Goal: Task Accomplishment & Management: Complete application form

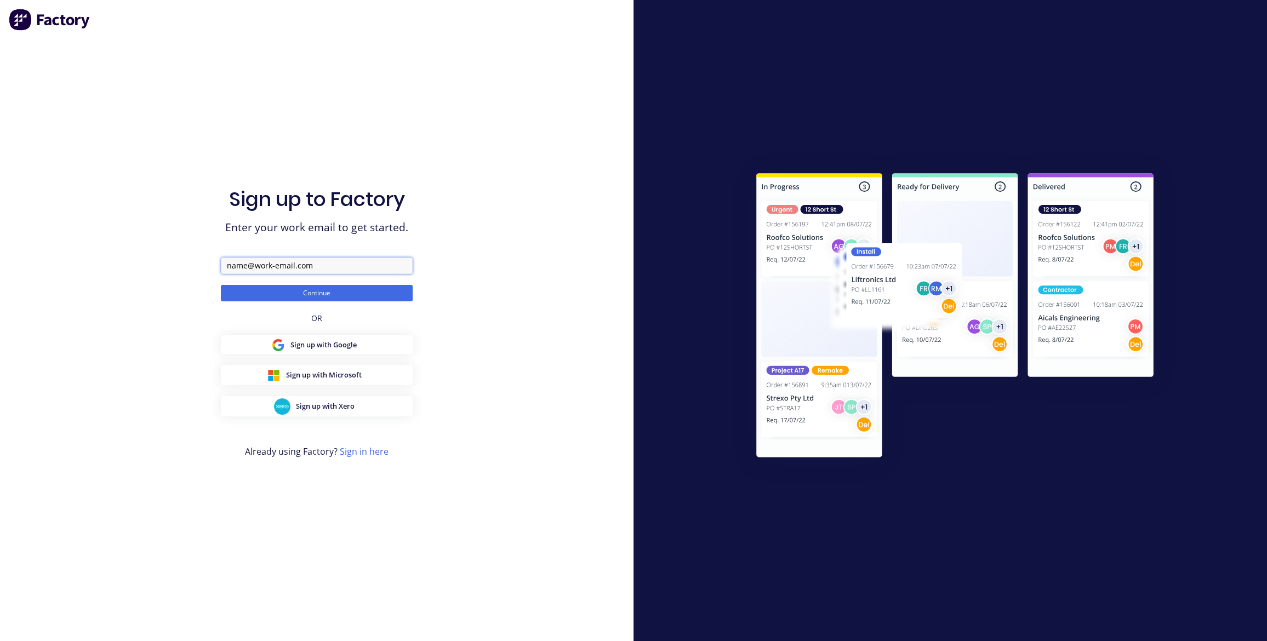
click at [317, 267] on input "text" at bounding box center [317, 265] width 192 height 16
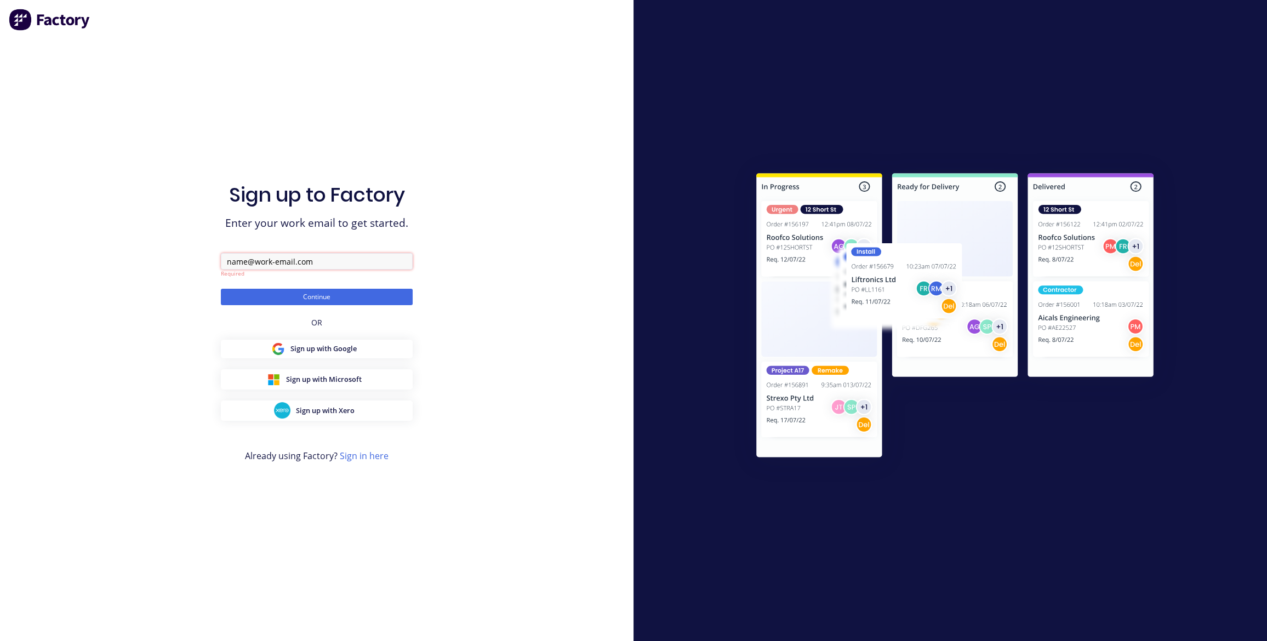
paste input "admin@steelsales.com.au"
type input "admin@steelsales.com.au"
click at [284, 301] on button "Continue" at bounding box center [317, 297] width 192 height 16
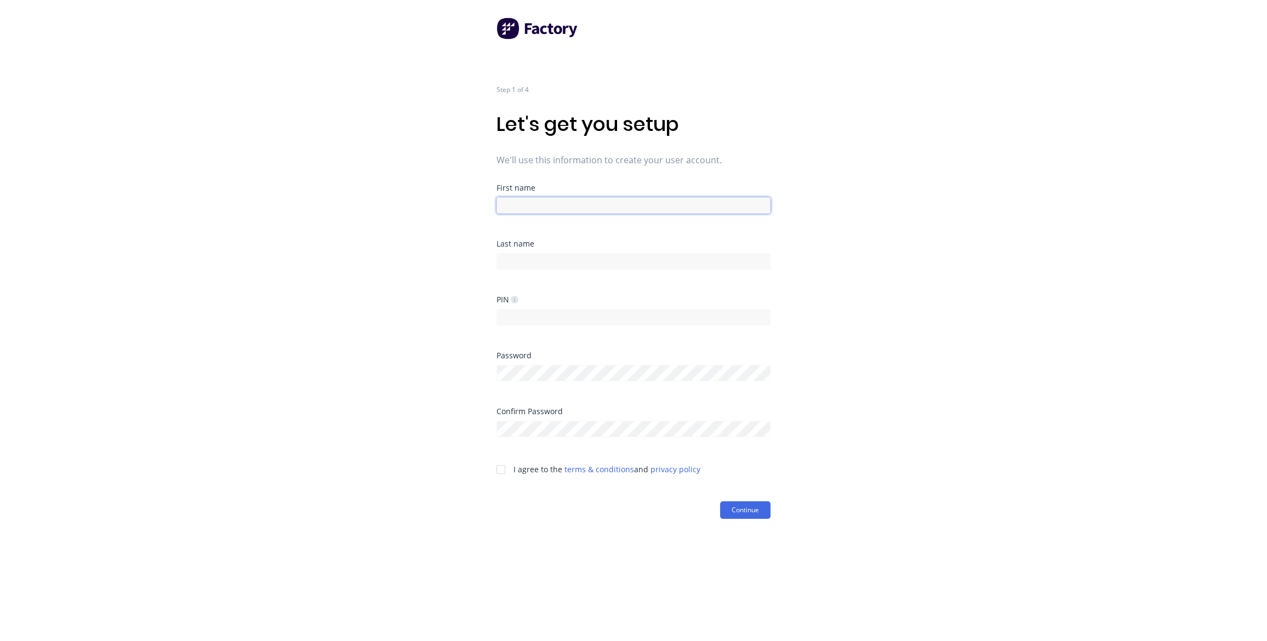
click at [537, 204] on input at bounding box center [633, 205] width 274 height 16
drag, startPoint x: 541, startPoint y: 210, endPoint x: 485, endPoint y: 196, distance: 57.7
click at [485, 196] on div "Step 1 of 4 Let's get you setup We'll use this information to create your user …" at bounding box center [633, 320] width 1267 height 641
type input "Matt"
type input "Quilty"
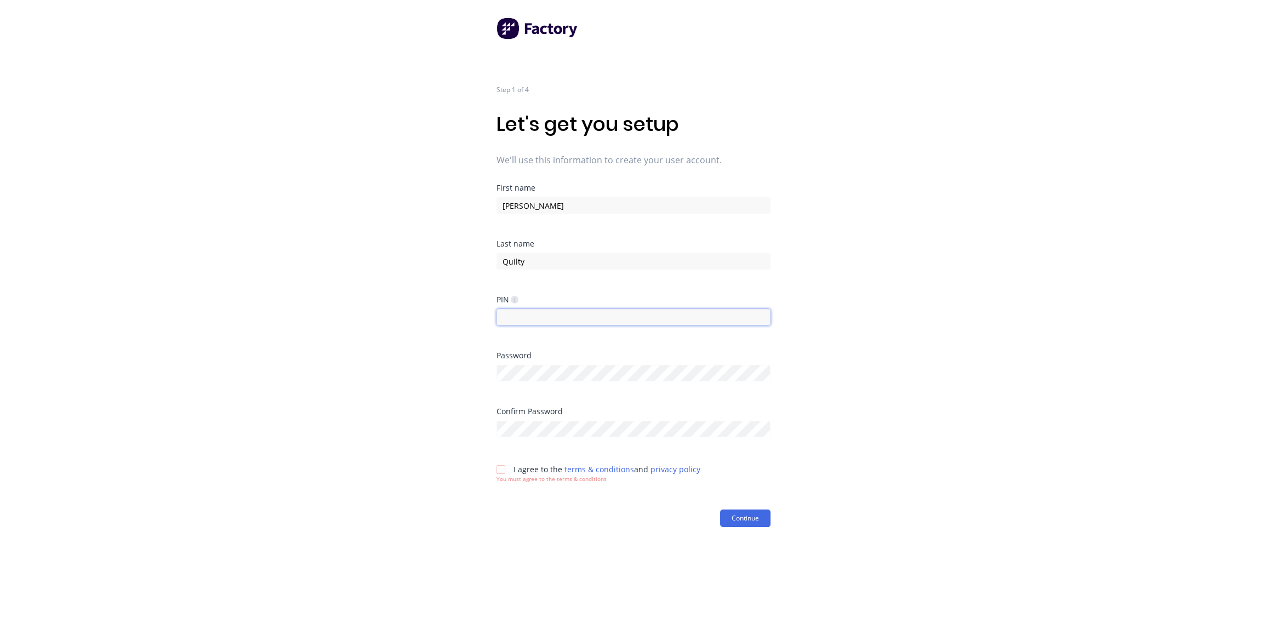
click at [570, 322] on input at bounding box center [633, 317] width 274 height 16
type input "1234"
click at [488, 547] on div "Step 1 of 4 Let's get you setup We'll use this information to create your user …" at bounding box center [633, 320] width 1267 height 641
click at [500, 480] on div at bounding box center [501, 478] width 22 height 22
click at [479, 368] on div "Step 1 of 4 Let's get you setup We'll use this information to create your user …" at bounding box center [633, 320] width 1267 height 641
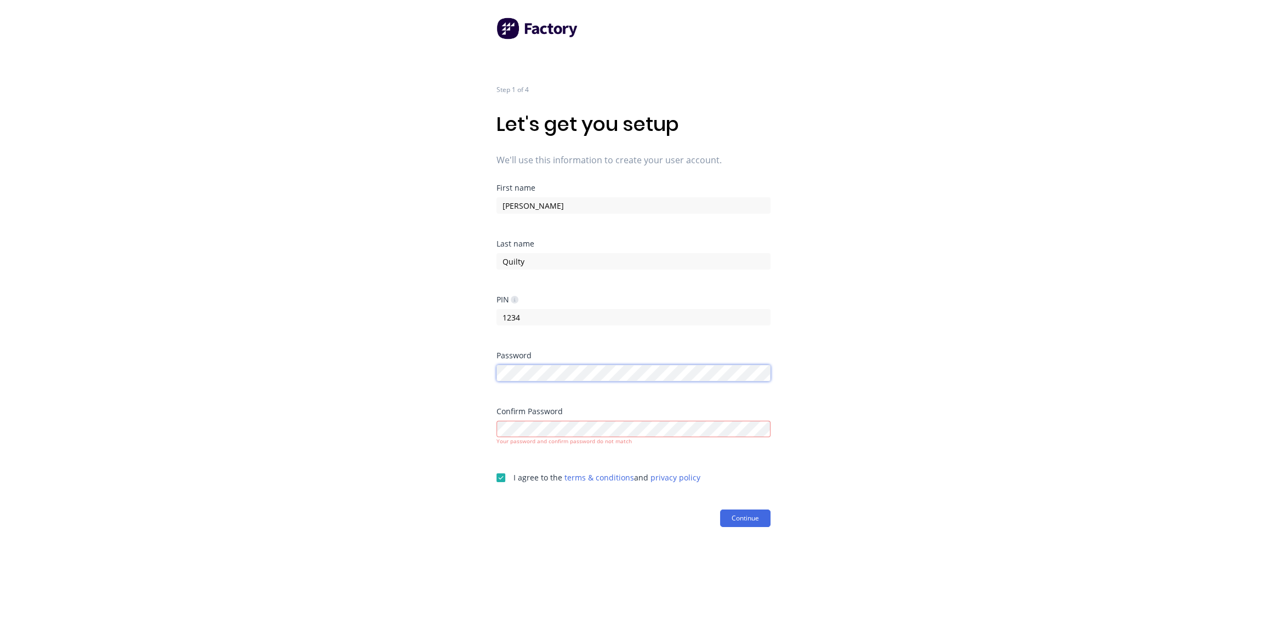
click at [487, 371] on div "Step 1 of 4 Let's get you setup We'll use this information to create your user …" at bounding box center [633, 320] width 1267 height 641
click at [370, 388] on div "Step 1 of 4 Let's get you setup We'll use this information to create your user …" at bounding box center [633, 320] width 1267 height 641
click at [740, 508] on button "Continue" at bounding box center [745, 510] width 50 height 18
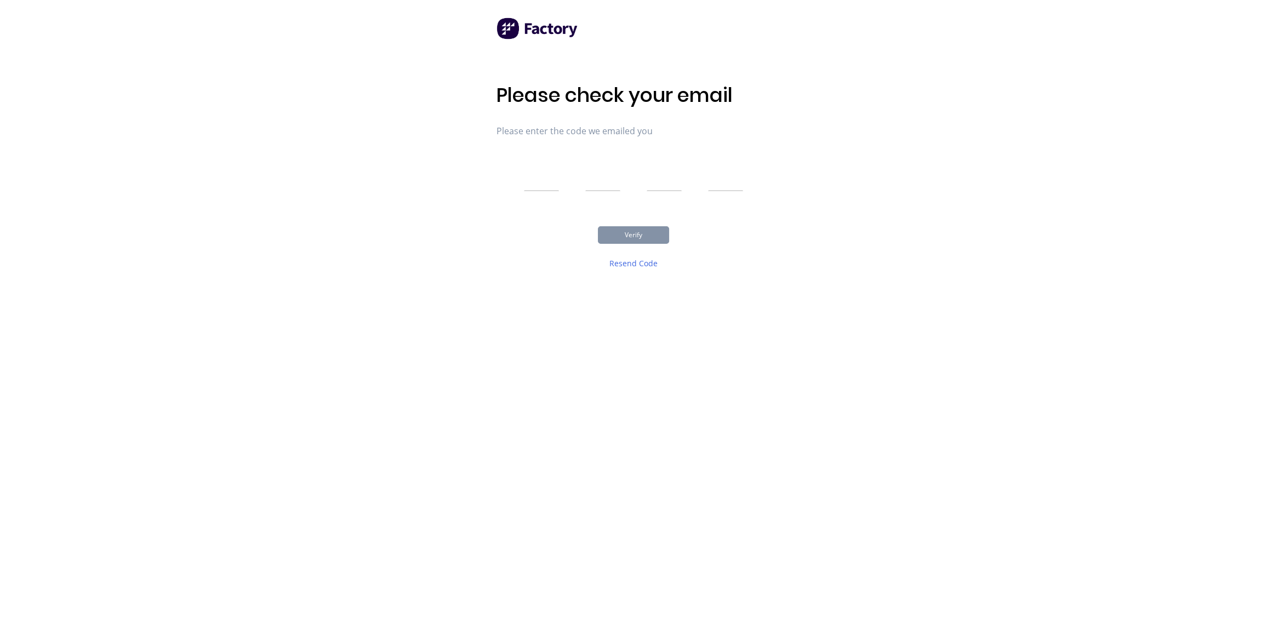
click at [554, 174] on input "text" at bounding box center [541, 177] width 35 height 27
click at [229, 133] on div "Please check your email Please enter the code we emailed you Verify Resend Code" at bounding box center [633, 320] width 1267 height 641
click at [536, 182] on input "text" at bounding box center [541, 177] width 35 height 27
type input "3"
type input "2"
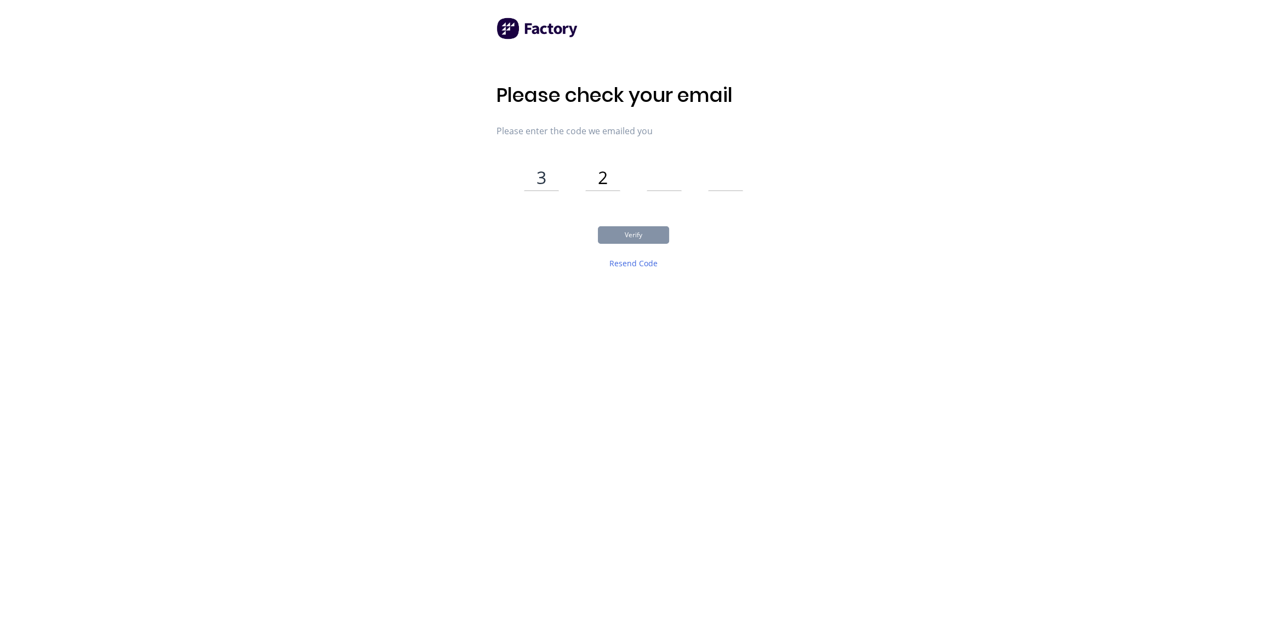
type input "3"
type input "4"
click at [624, 235] on button "Verify" at bounding box center [633, 235] width 71 height 18
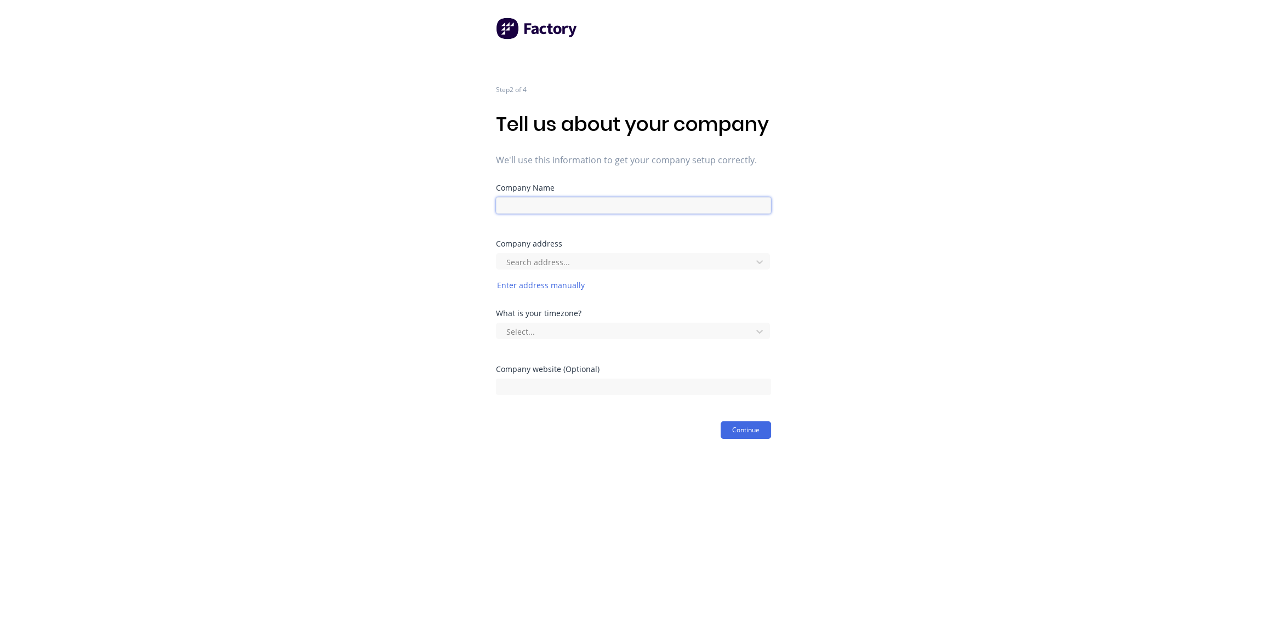
click at [608, 214] on input at bounding box center [633, 205] width 275 height 16
paste input "Basecon Steel Sales"
type input "Basecon Steel Sales"
click at [648, 278] on div "Search address..." at bounding box center [626, 270] width 248 height 16
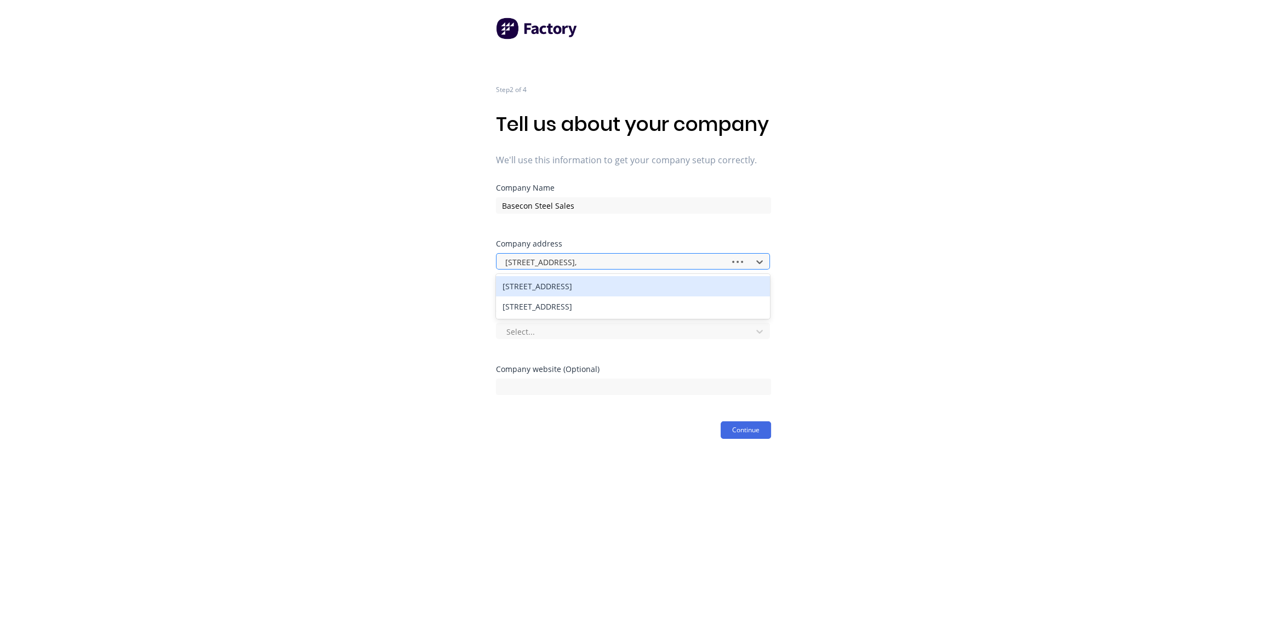
type input "Unit 1/111 S Pine Road, B"
click at [556, 296] on div "unit 1/111 South Pine Road, Brendale QLD, Australia" at bounding box center [633, 286] width 274 height 20
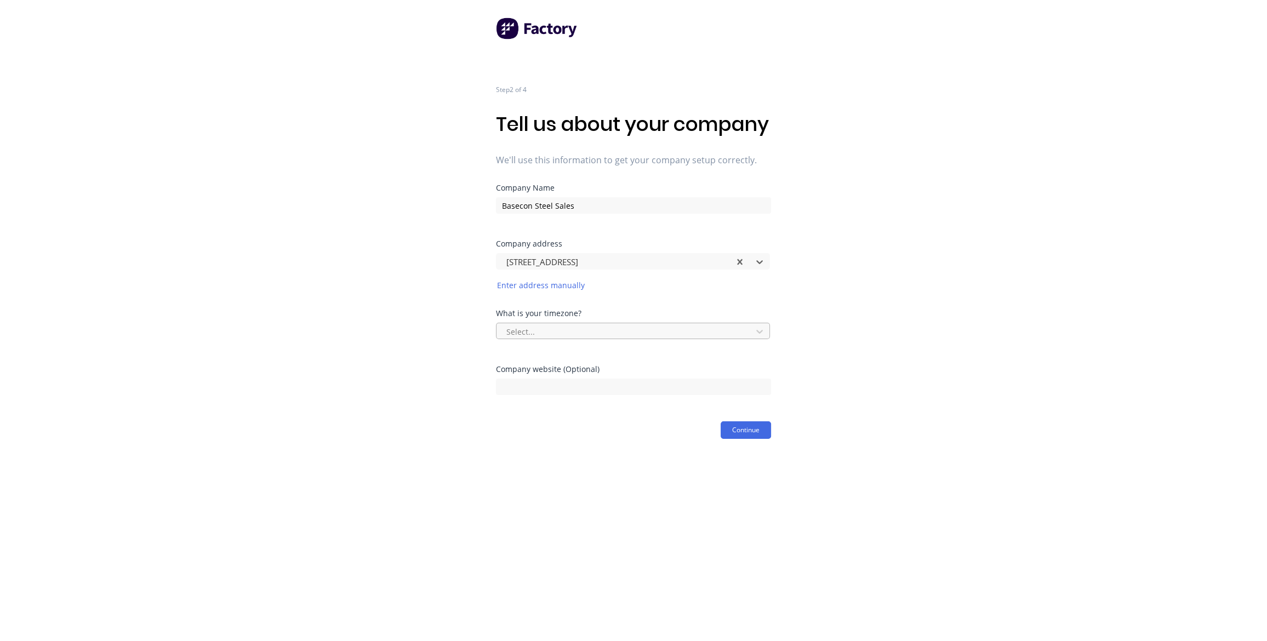
click at [534, 339] on div at bounding box center [625, 332] width 241 height 14
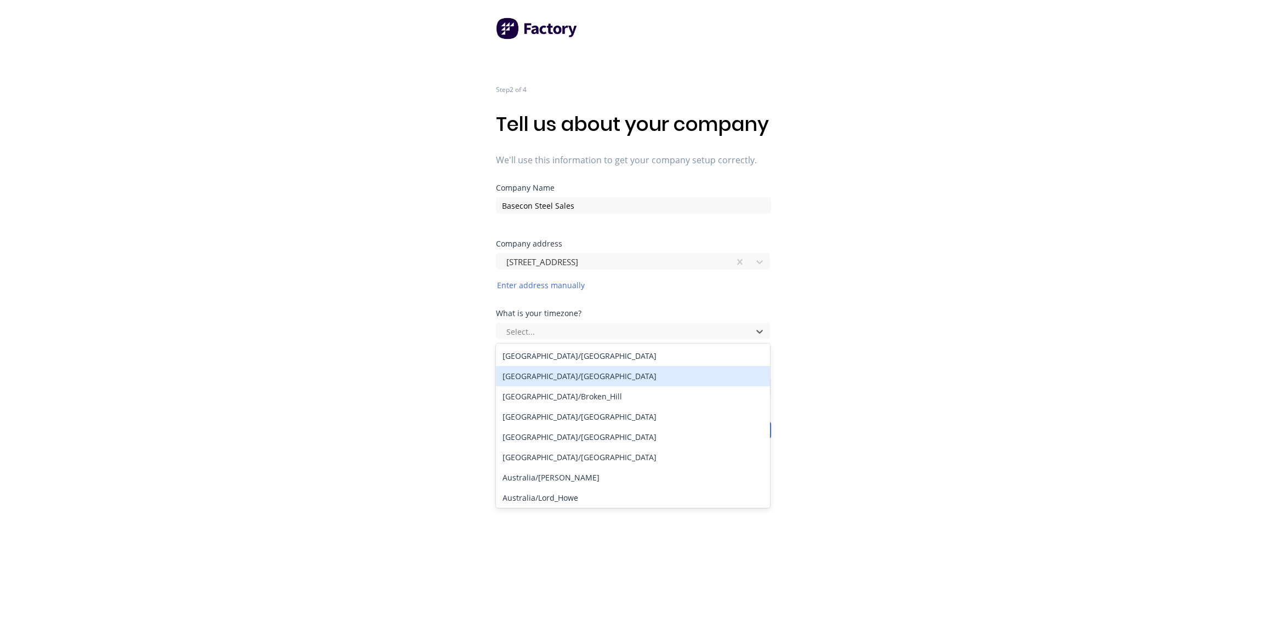
click at [554, 386] on div "Australia/Brisbane" at bounding box center [633, 376] width 274 height 20
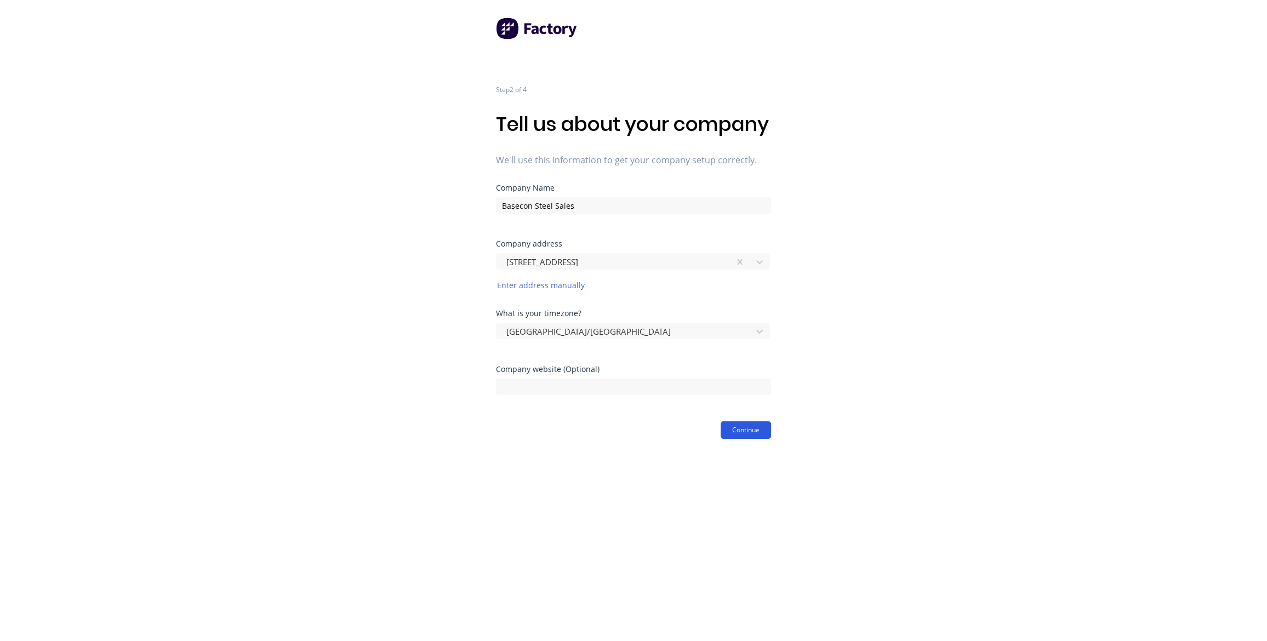
click at [746, 439] on button "Continue" at bounding box center [745, 430] width 50 height 18
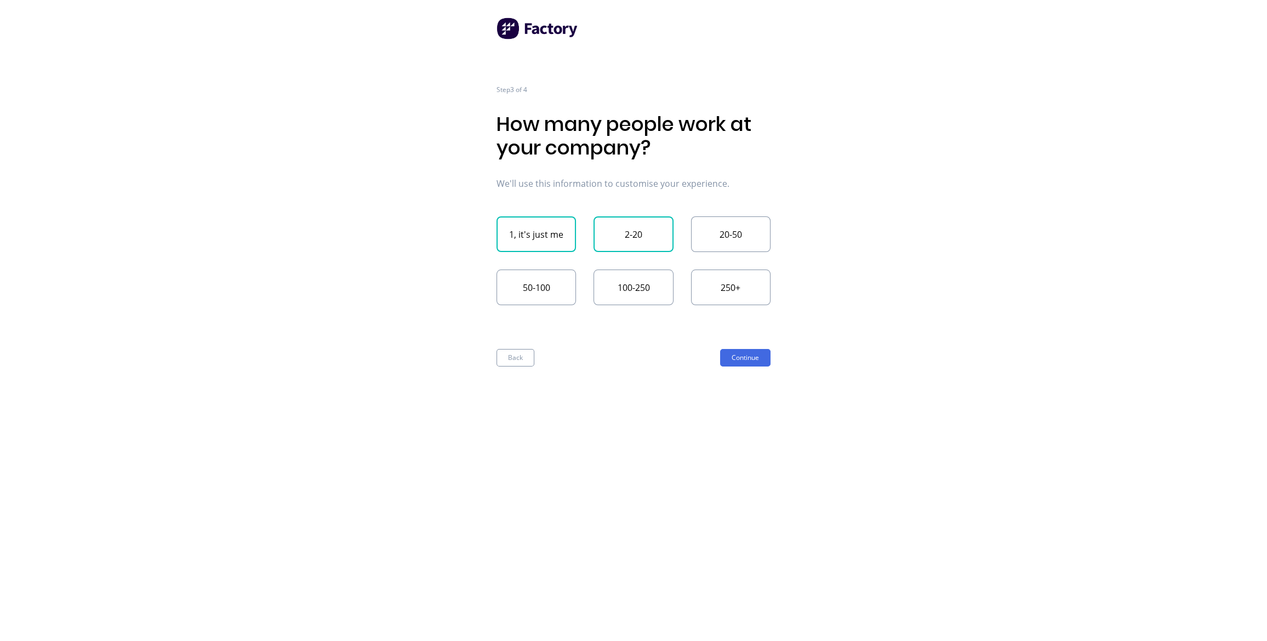
click at [623, 224] on button "2-20" at bounding box center [632, 234] width 79 height 36
click at [736, 360] on button "Continue" at bounding box center [745, 358] width 50 height 18
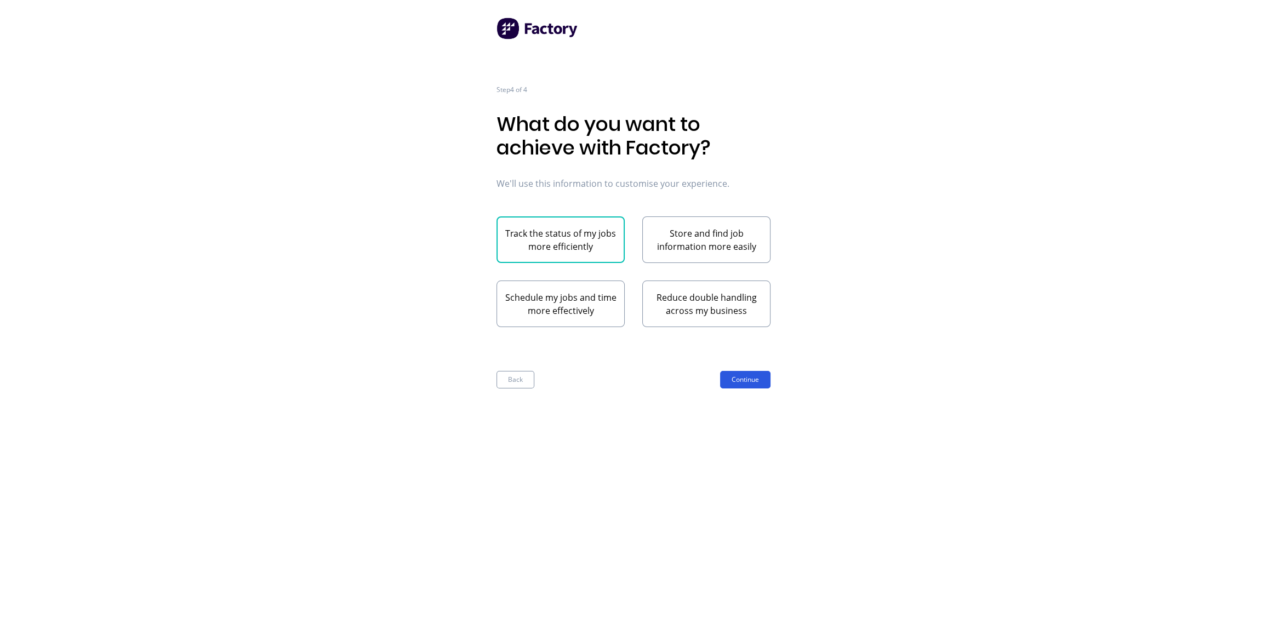
click at [732, 382] on button "Continue" at bounding box center [745, 380] width 50 height 18
